Goal: Transaction & Acquisition: Purchase product/service

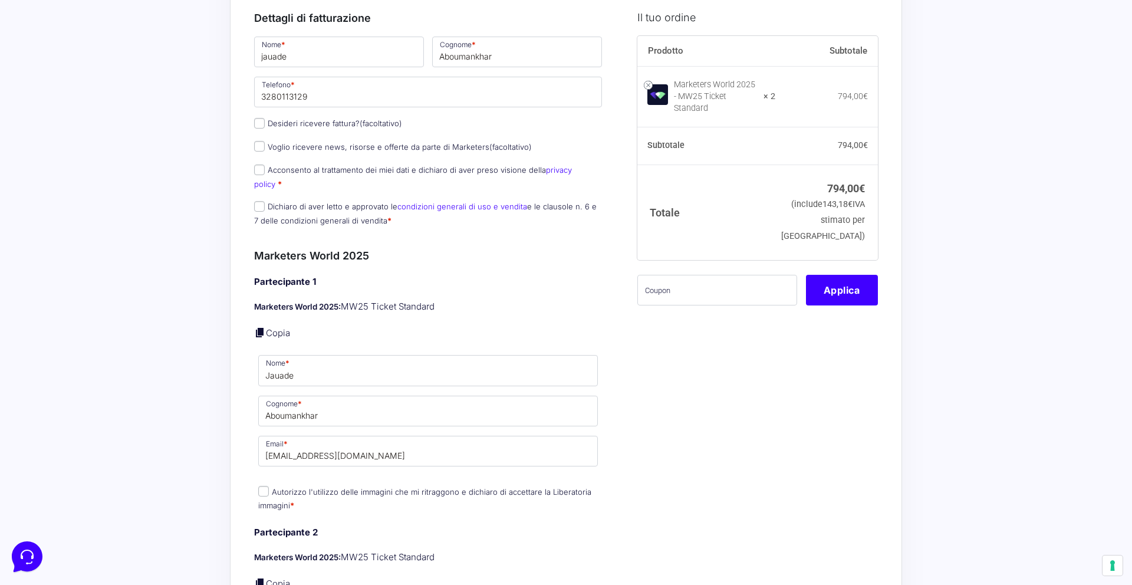
scroll to position [144, 0]
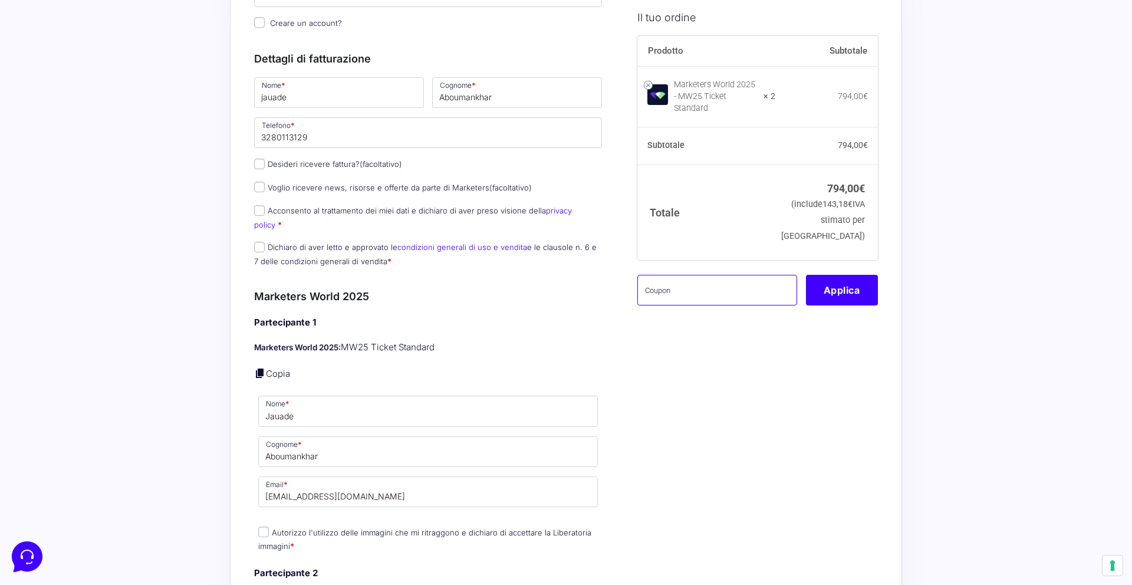
click at [681, 298] on input "text" at bounding box center [717, 289] width 160 height 31
paste input "MONETIZZANDO15"
type input "MONETIZZANDO15"
click at [845, 299] on button "Applica" at bounding box center [842, 289] width 72 height 31
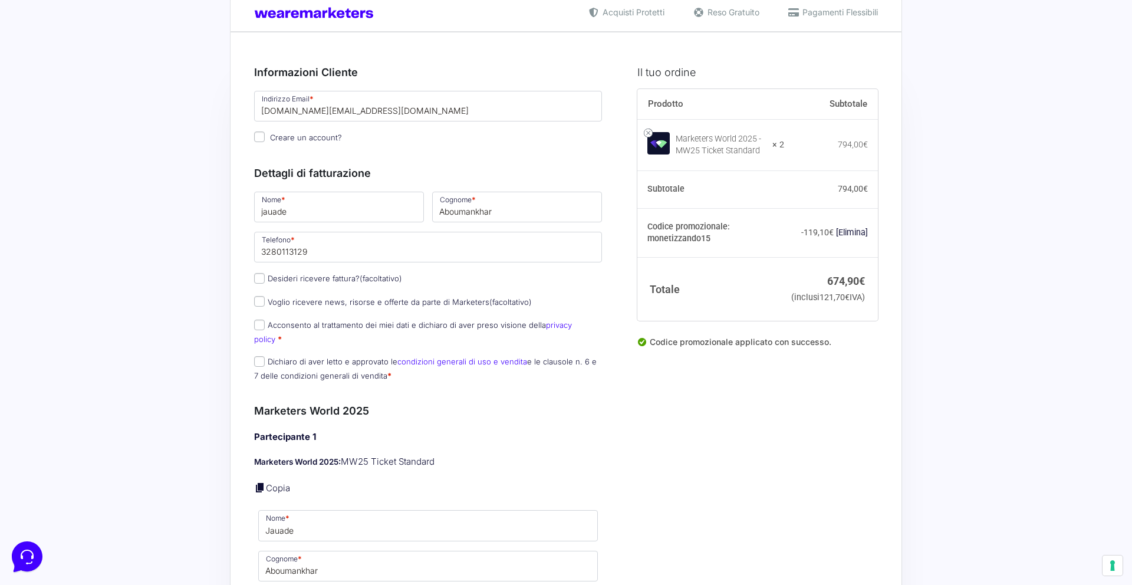
scroll to position [21, 0]
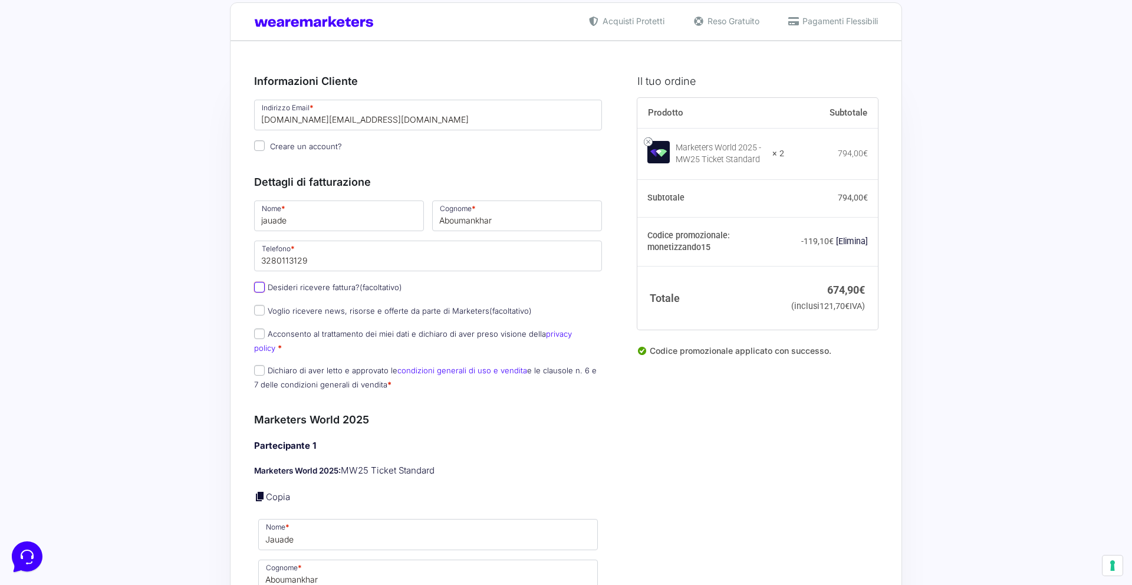
click at [261, 288] on input "Desideri ricevere fattura? (facoltativo)" at bounding box center [259, 287] width 11 height 11
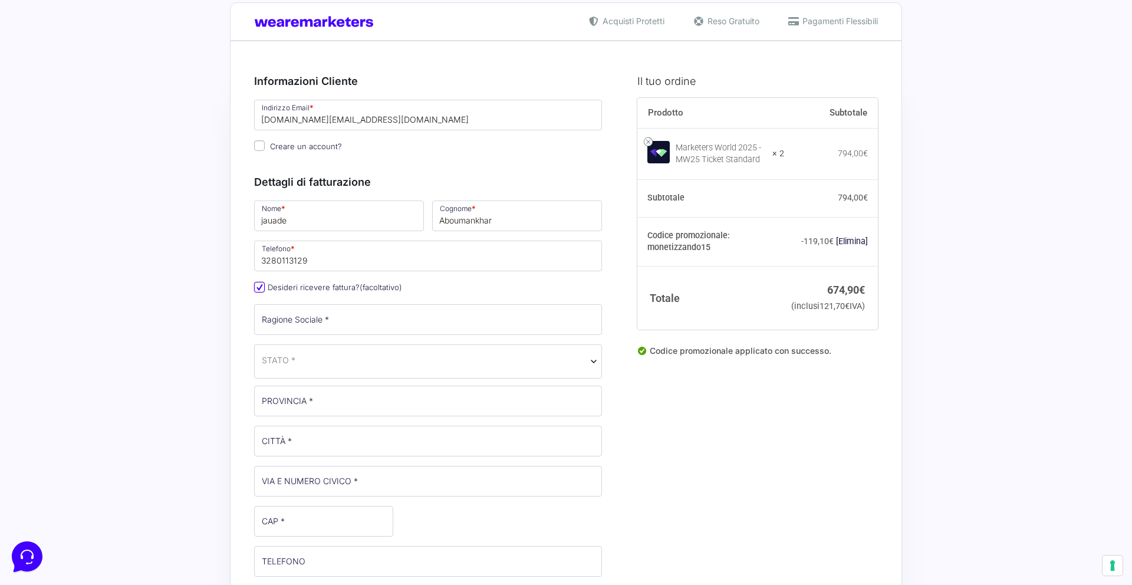
click at [262, 291] on input "Desideri ricevere fattura? (facoltativo)" at bounding box center [259, 287] width 11 height 11
checkbox input "false"
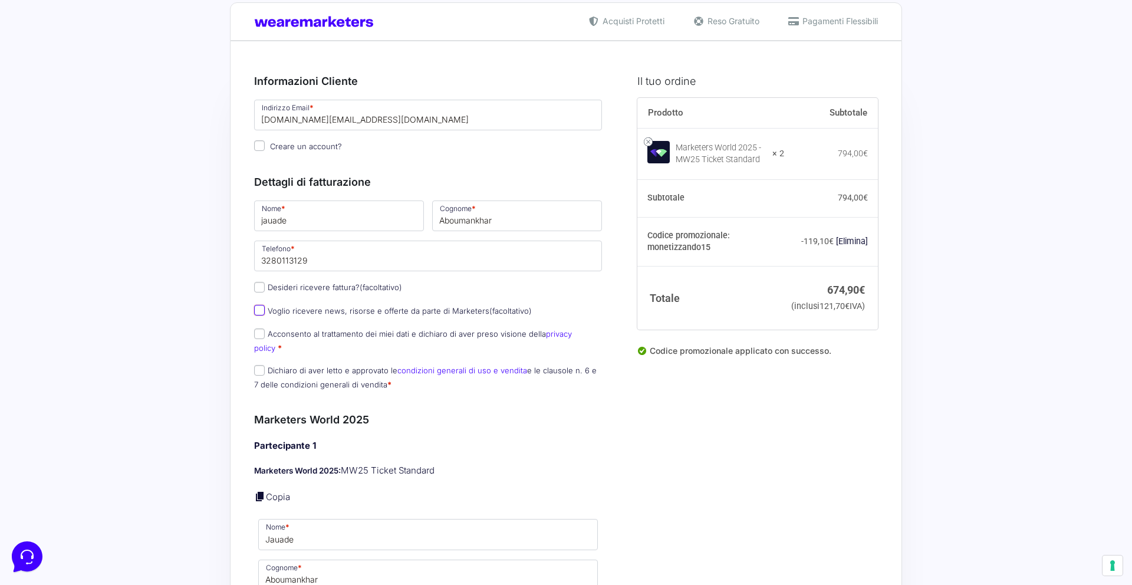
drag, startPoint x: 262, startPoint y: 312, endPoint x: 264, endPoint y: 320, distance: 7.9
click at [262, 312] on input "Voglio ricevere news, risorse e offerte da parte di Marketers (facoltativo)" at bounding box center [259, 310] width 11 height 11
checkbox input "true"
drag, startPoint x: 264, startPoint y: 331, endPoint x: 264, endPoint y: 338, distance: 7.7
click at [264, 331] on input "Acconsento al trattamento dei miei dati e dichiaro di aver preso visione della …" at bounding box center [259, 333] width 11 height 11
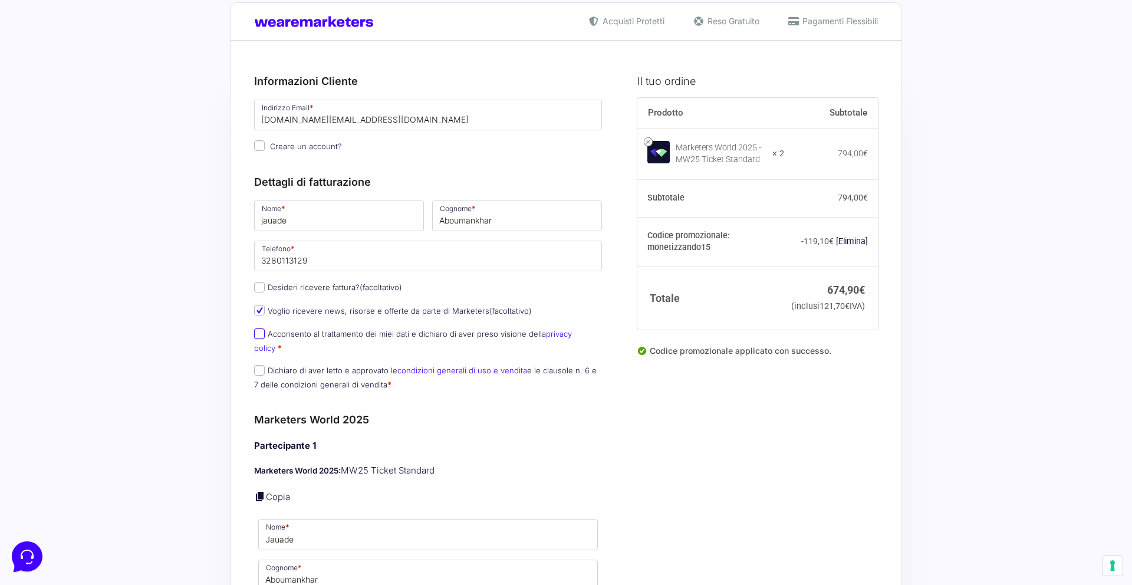
checkbox input "true"
click at [262, 365] on input "Dichiaro di aver letto e approvato le condizioni generali di uso e vendita e le…" at bounding box center [259, 370] width 11 height 11
checkbox input "true"
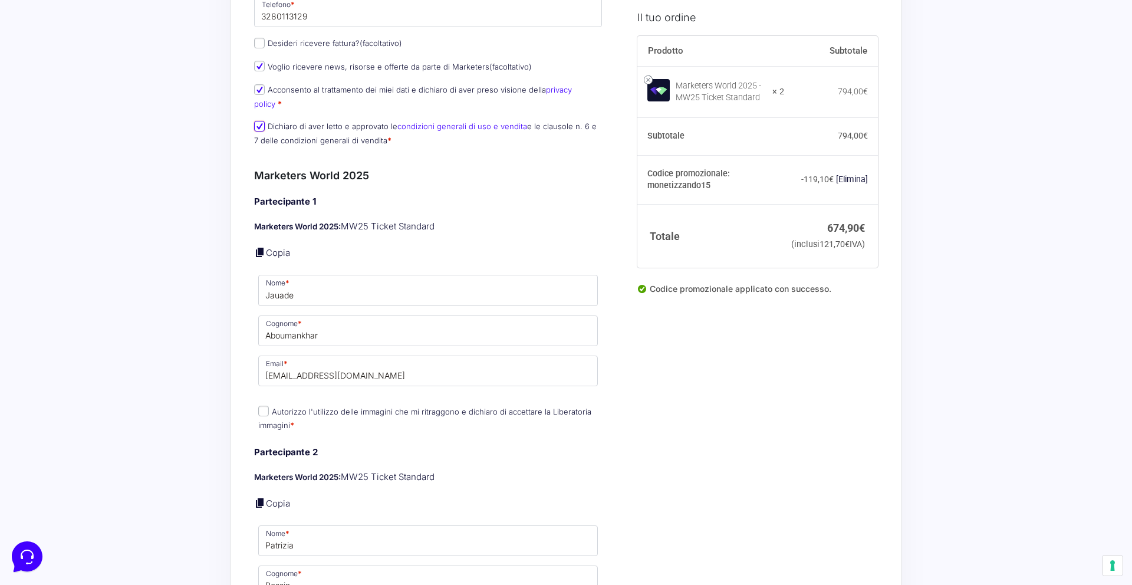
scroll to position [351, 0]
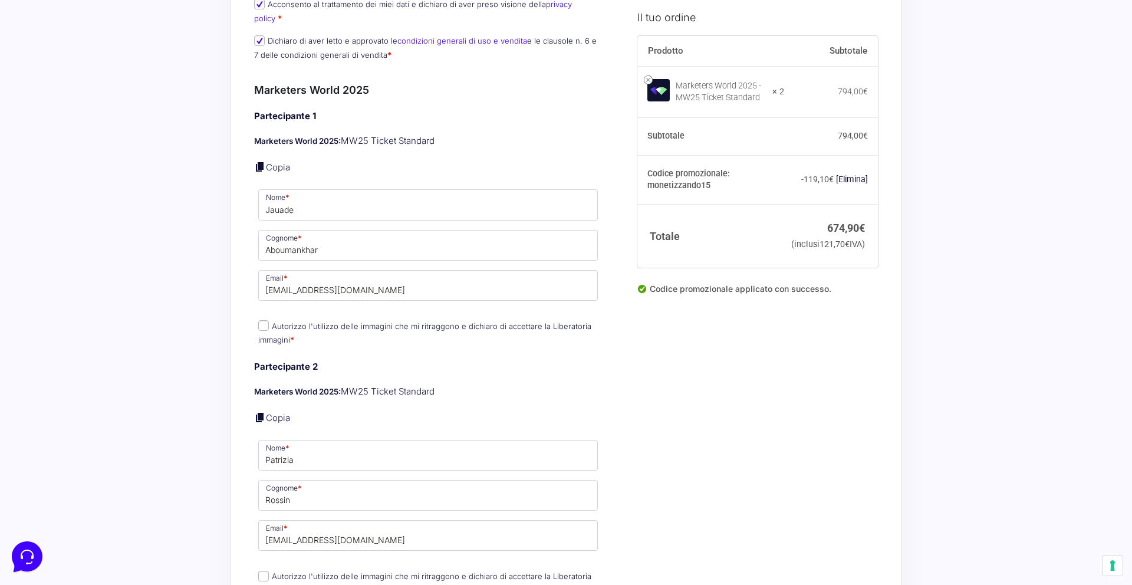
click at [265, 320] on input "Autorizzo l'utilizzo delle immagini che mi ritraggono e dichiaro di accettare l…" at bounding box center [263, 325] width 11 height 11
checkbox input "true"
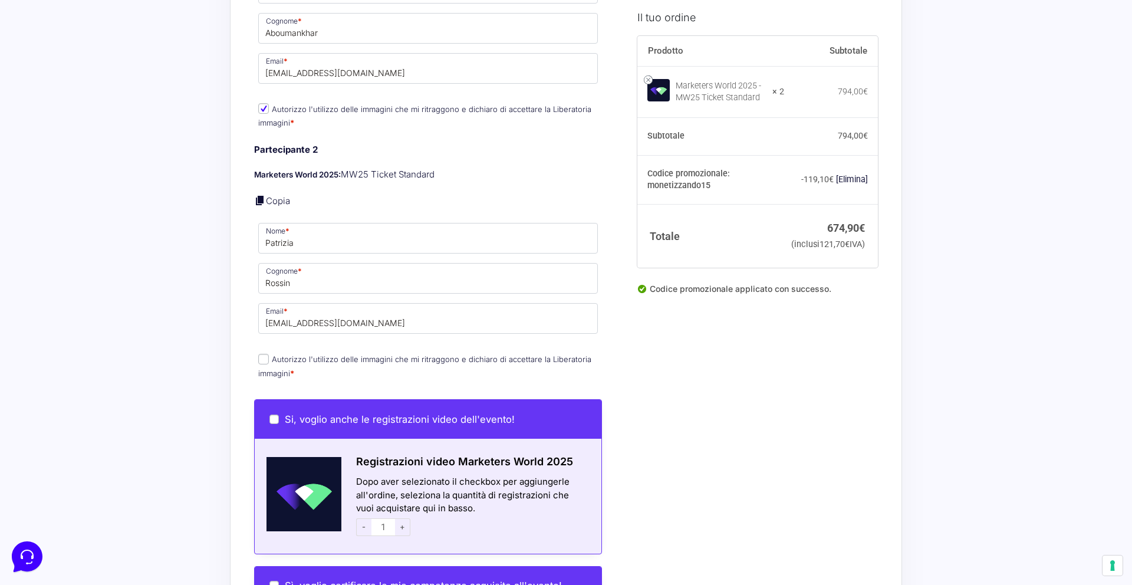
click at [270, 354] on label "Autorizzo l'utilizzo delle immagini che mi ritraggono e dichiaro di accettare l…" at bounding box center [424, 365] width 333 height 23
click at [269, 354] on input "Autorizzo l'utilizzo delle immagini che mi ritraggono e dichiaro di accettare l…" at bounding box center [263, 359] width 11 height 11
click at [266, 354] on input "Autorizzo l'utilizzo delle immagini che mi ritraggono e dichiaro di accettare l…" at bounding box center [263, 359] width 11 height 11
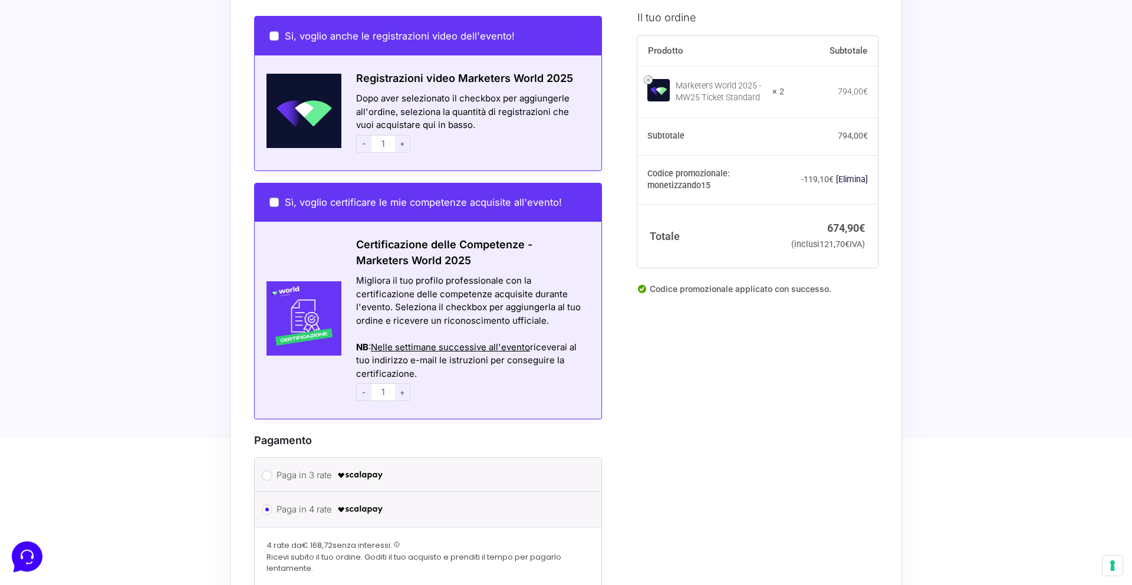
scroll to position [715, 0]
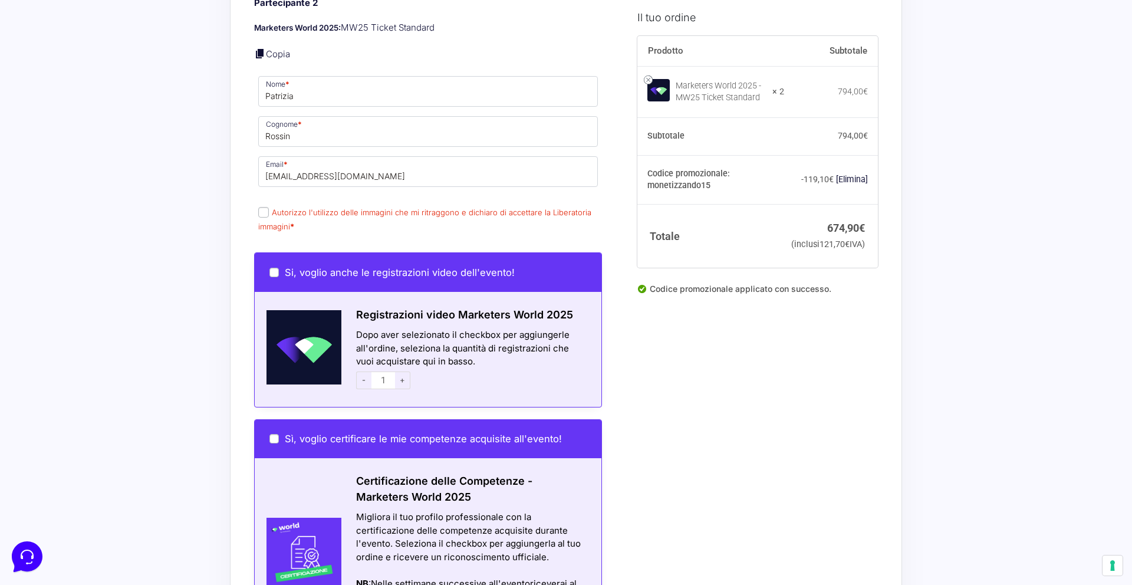
click at [266, 207] on input "Autorizzo l'utilizzo delle immagini che mi ritraggono e dichiaro di accettare l…" at bounding box center [263, 212] width 11 height 11
checkbox input "true"
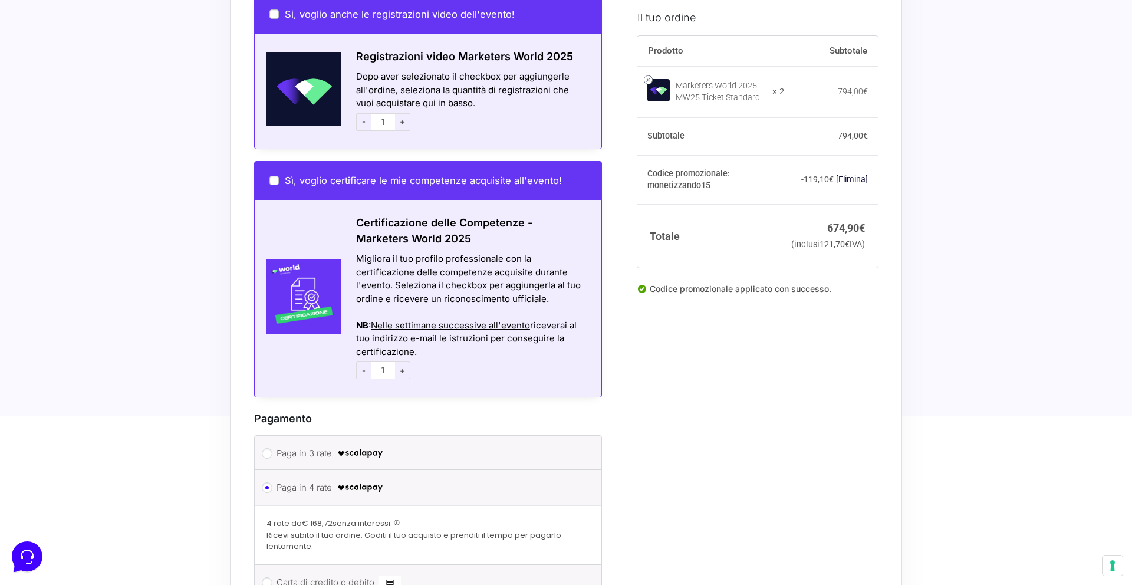
scroll to position [1163, 0]
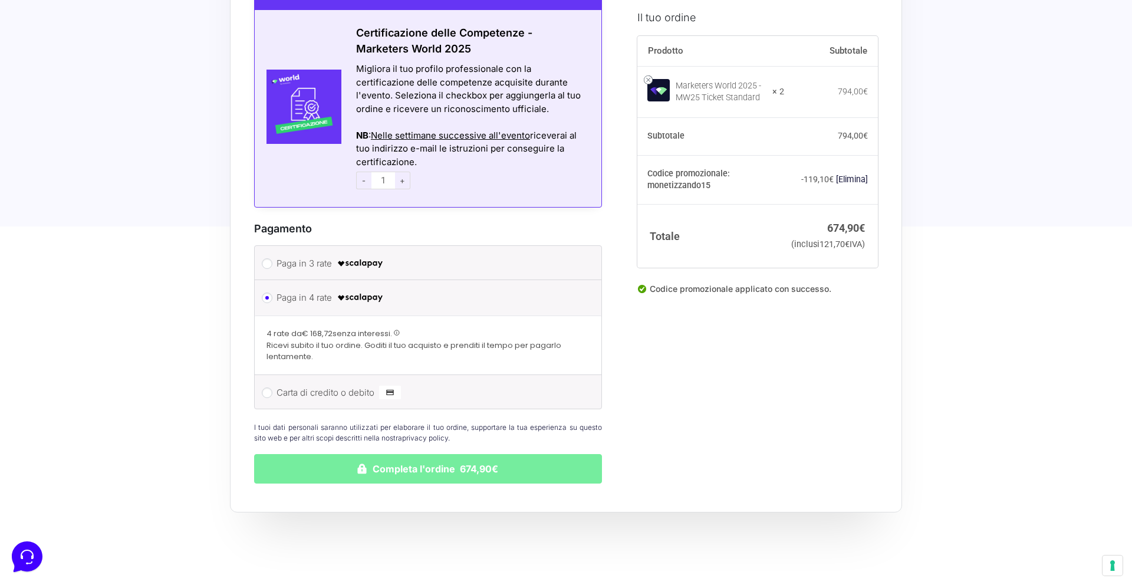
click at [397, 456] on button "Completa l'ordine 674,90€" at bounding box center [428, 468] width 348 height 29
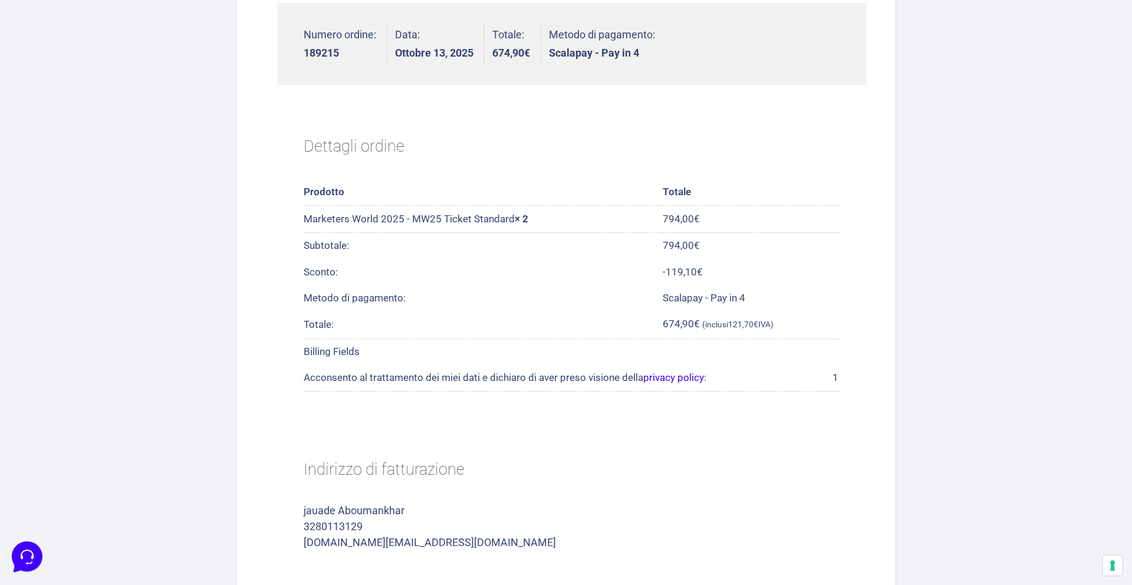
scroll to position [110, 0]
